Goal: Information Seeking & Learning: Find specific fact

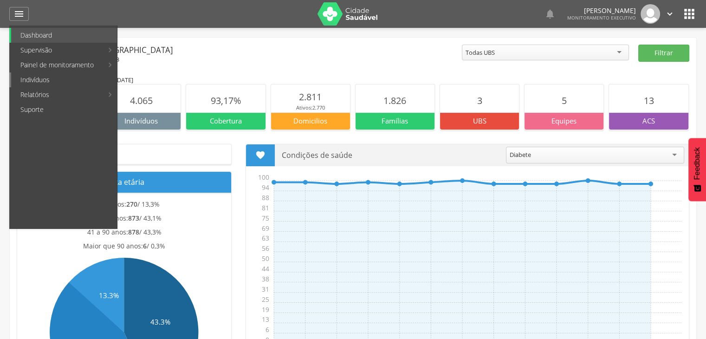
click at [32, 76] on link "Indivíduos" at bounding box center [64, 79] width 106 height 15
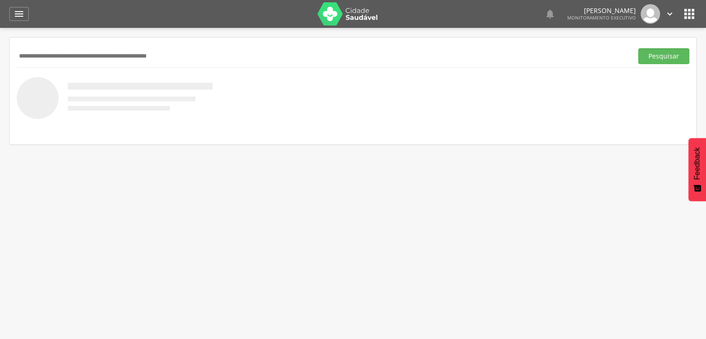
click at [41, 56] on input "text" at bounding box center [323, 56] width 612 height 16
click at [638, 48] on button "Pesquisar" at bounding box center [663, 56] width 51 height 16
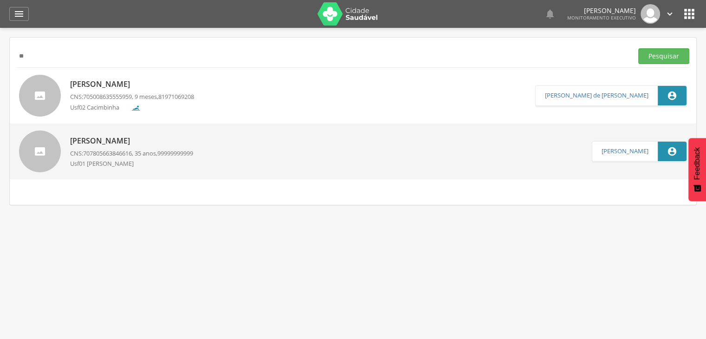
type input "*"
type input "******"
click at [638, 48] on button "Pesquisar" at bounding box center [663, 56] width 51 height 16
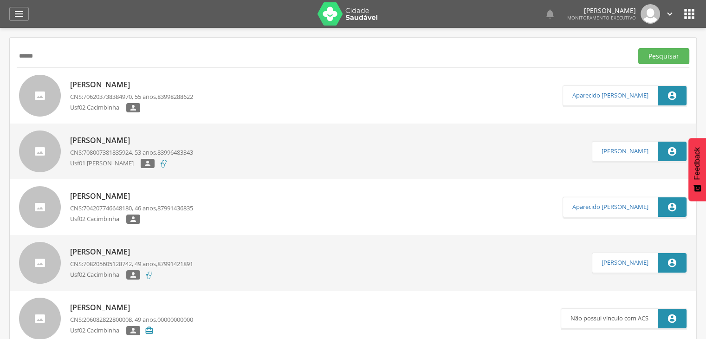
click at [142, 138] on p "[PERSON_NAME]" at bounding box center [131, 140] width 123 height 11
type input "**********"
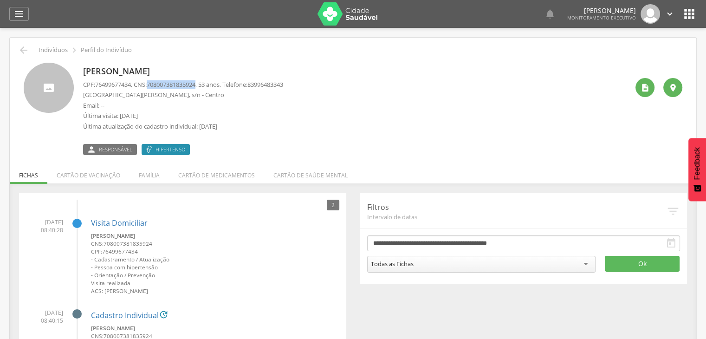
drag, startPoint x: 203, startPoint y: 84, endPoint x: 151, endPoint y: 82, distance: 52.5
click at [151, 82] on p "CPF: 76499677434 , CNS: [PHONE_NUMBER] , 53 anos, Telefone: [PHONE_NUMBER]" at bounding box center [183, 84] width 200 height 9
click at [157, 84] on span "708007381835924" at bounding box center [171, 84] width 49 height 8
drag, startPoint x: 150, startPoint y: 84, endPoint x: 203, endPoint y: 84, distance: 52.9
click at [203, 84] on p "CPF: 76499677434 , CNS: [PHONE_NUMBER] , 53 anos, Telefone: [PHONE_NUMBER]" at bounding box center [183, 84] width 200 height 9
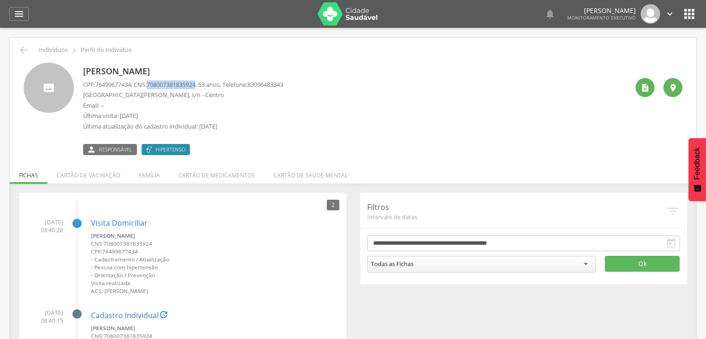
copy p "708007381835924"
drag, startPoint x: 154, startPoint y: 250, endPoint x: 123, endPoint y: 247, distance: 31.2
click at [123, 247] on small "CPF: 76499677434" at bounding box center [215, 251] width 248 height 8
click at [161, 251] on small "CPF: 76499677434" at bounding box center [215, 251] width 248 height 8
drag, startPoint x: 154, startPoint y: 243, endPoint x: 106, endPoint y: 243, distance: 48.3
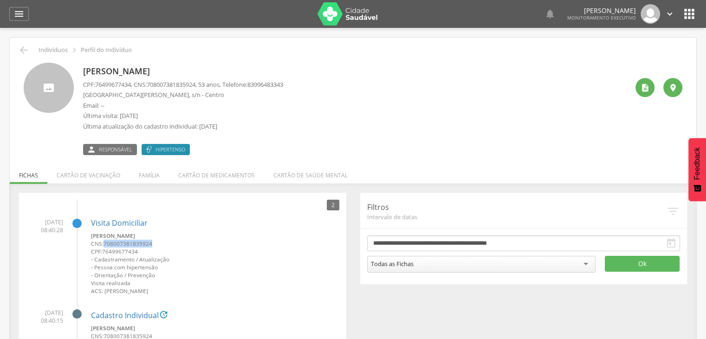
click at [106, 243] on small "CNS: 708007381835924" at bounding box center [215, 243] width 248 height 8
copy span "708007381835924"
click at [22, 51] on icon "" at bounding box center [23, 50] width 11 height 11
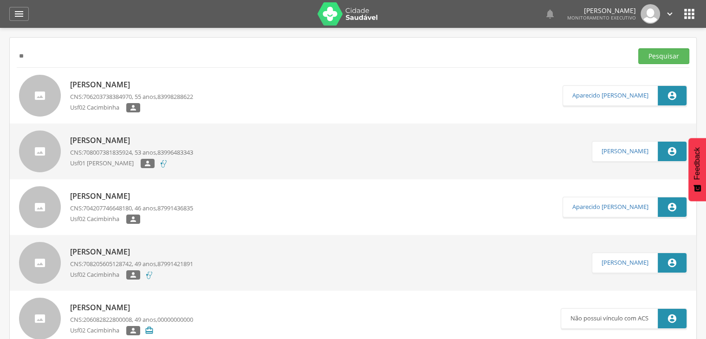
type input "*"
click at [638, 48] on button "Pesquisar" at bounding box center [663, 56] width 51 height 16
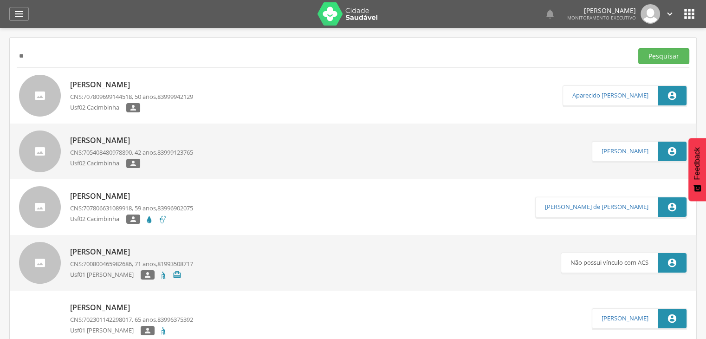
type input "*"
click at [638, 48] on button "Pesquisar" at bounding box center [663, 56] width 51 height 16
type input "*"
click at [638, 48] on button "Pesquisar" at bounding box center [663, 56] width 51 height 16
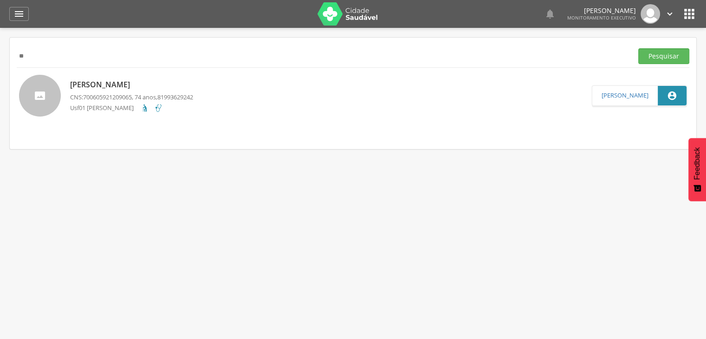
type input "*"
click at [638, 48] on button "Pesquisar" at bounding box center [663, 56] width 51 height 16
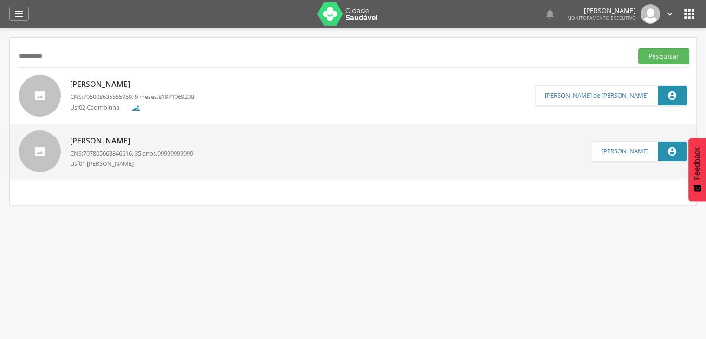
click at [638, 48] on button "Pesquisar" at bounding box center [663, 56] width 51 height 16
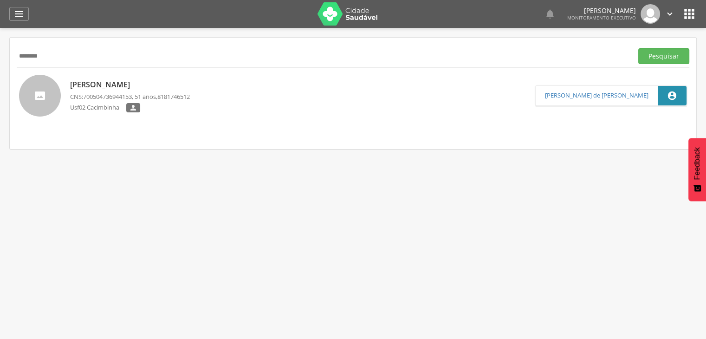
click at [30, 55] on input "********" at bounding box center [323, 56] width 612 height 16
click at [64, 60] on input "********" at bounding box center [323, 56] width 612 height 16
click at [638, 48] on button "Pesquisar" at bounding box center [663, 56] width 51 height 16
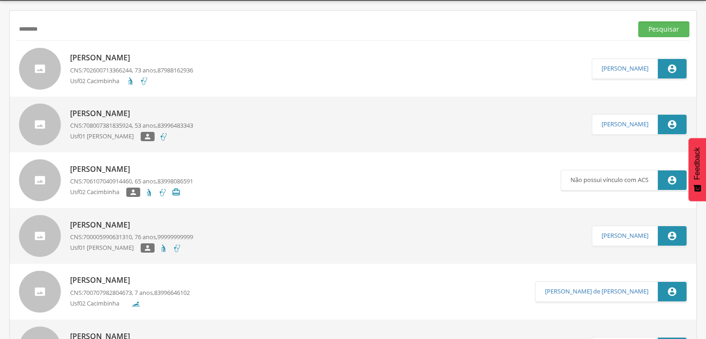
scroll to position [8, 0]
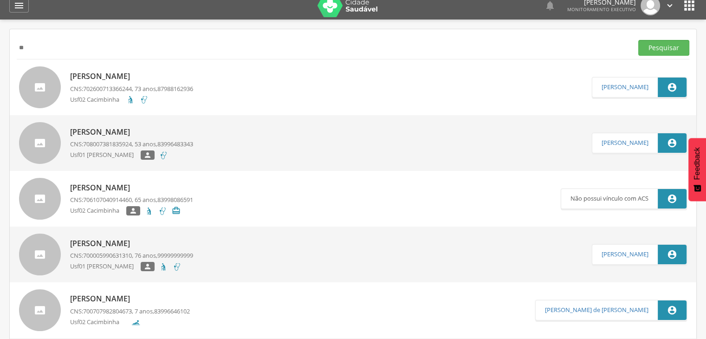
type input "*"
click at [638, 40] on button "Pesquisar" at bounding box center [663, 48] width 51 height 16
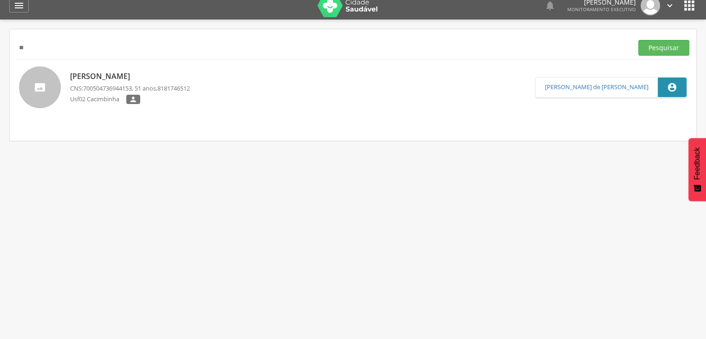
type input "*"
click at [638, 40] on button "Pesquisar" at bounding box center [663, 48] width 51 height 16
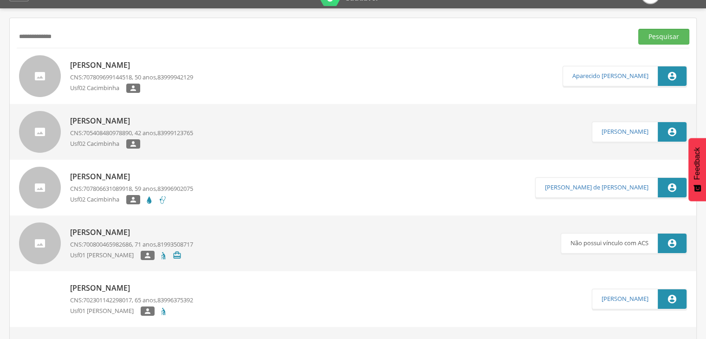
scroll to position [27, 0]
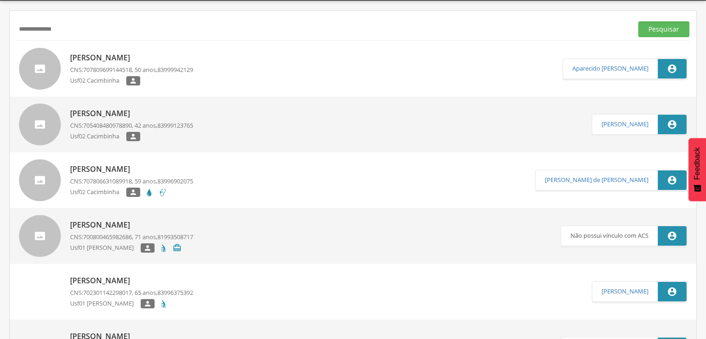
click at [4, 175] on div " Supervisão  Distritos  Ubs Coordenador: - São João do Tigre / [GEOGRAPHIC_D…" at bounding box center [353, 170] width 706 height 339
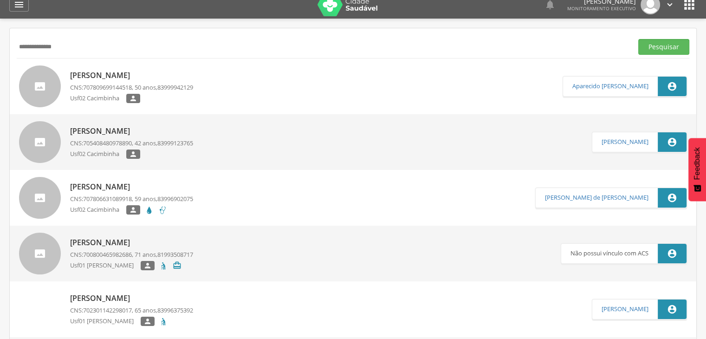
scroll to position [0, 0]
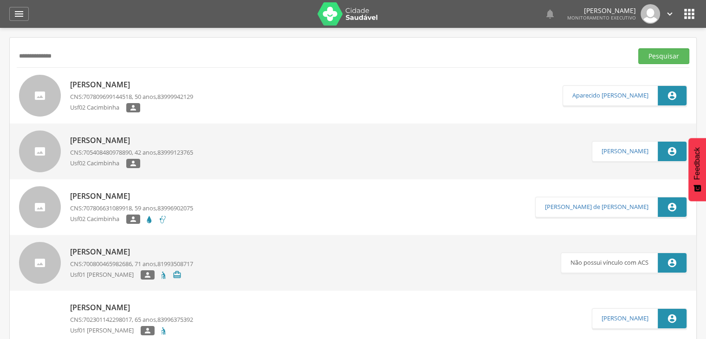
click at [60, 56] on input "**********" at bounding box center [323, 56] width 612 height 16
type input "*"
click at [638, 48] on button "Pesquisar" at bounding box center [663, 56] width 51 height 16
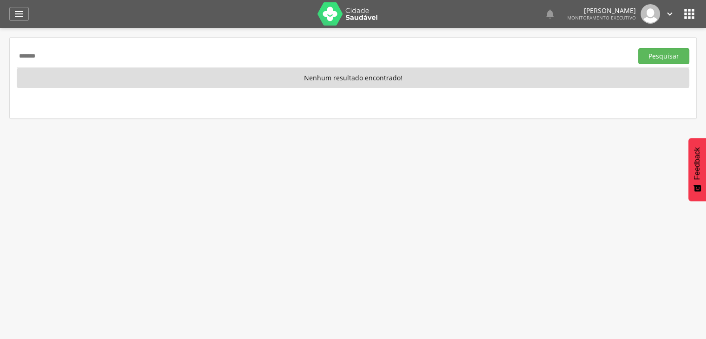
drag, startPoint x: 60, startPoint y: 56, endPoint x: 52, endPoint y: 52, distance: 8.9
click at [52, 52] on input "*******" at bounding box center [323, 56] width 612 height 16
type input "*"
type input "**********"
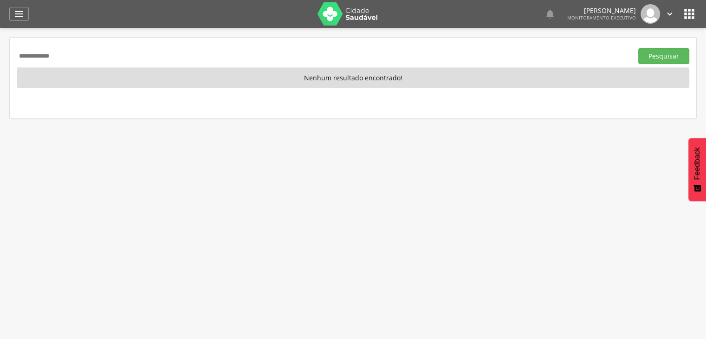
click at [638, 48] on button "Pesquisar" at bounding box center [663, 56] width 51 height 16
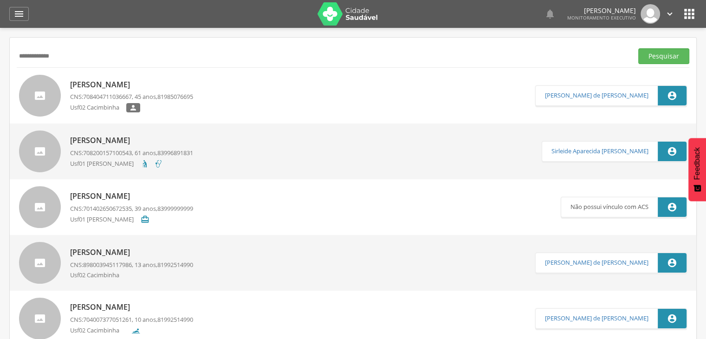
click at [109, 84] on p "[PERSON_NAME]" at bounding box center [131, 84] width 123 height 11
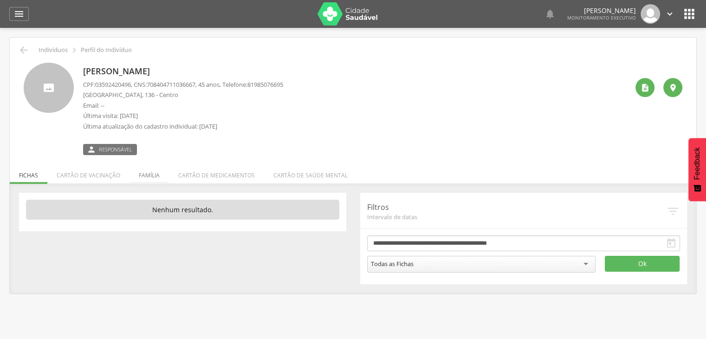
click at [143, 171] on li "Família" at bounding box center [148, 173] width 39 height 22
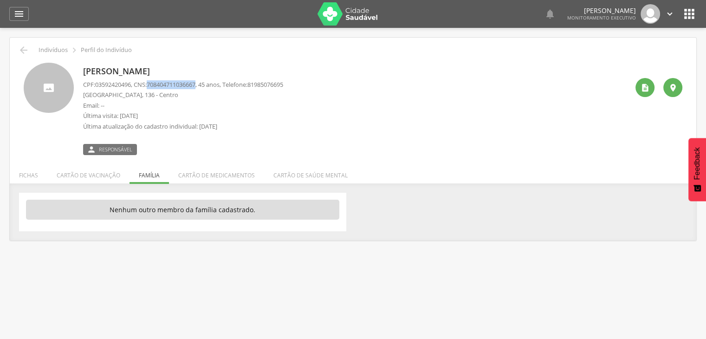
drag, startPoint x: 203, startPoint y: 85, endPoint x: 154, endPoint y: 80, distance: 49.1
click at [154, 80] on span "708404711036667" at bounding box center [171, 84] width 49 height 8
copy span "708404711036667"
